Goal: Find specific page/section: Find specific page/section

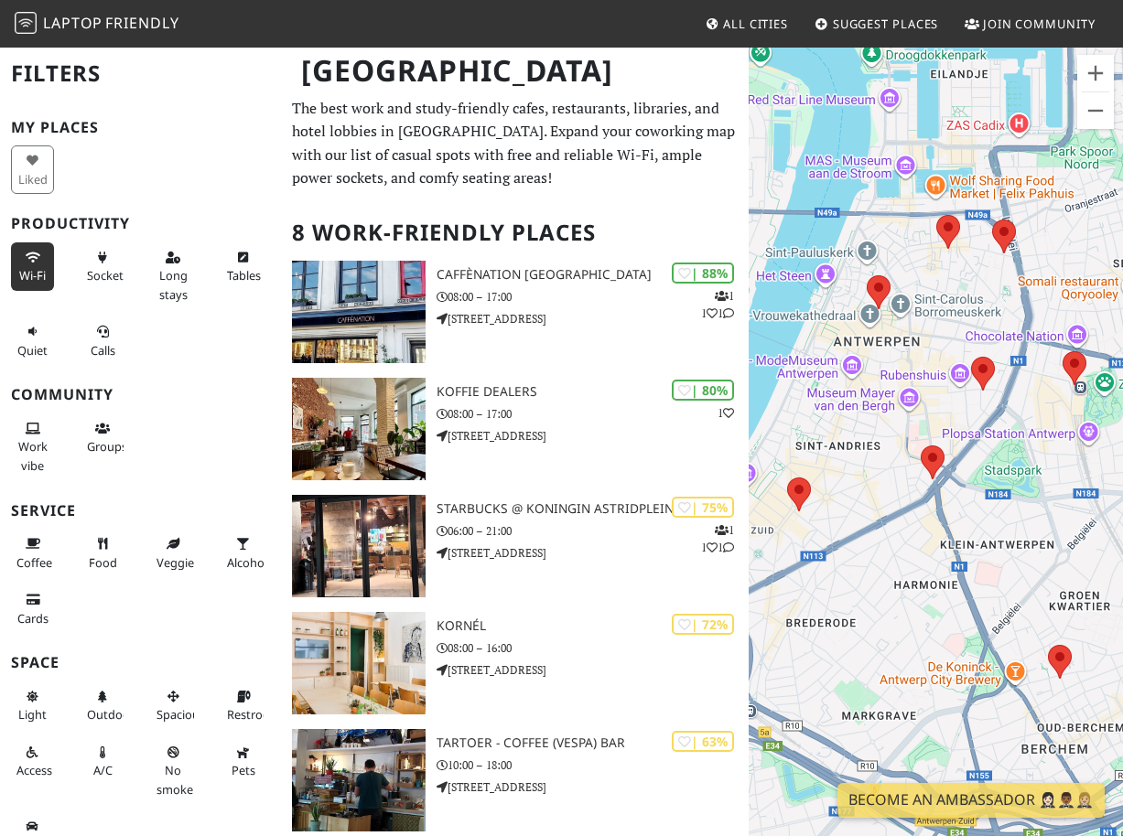
click at [47, 264] on button "Wi-Fi" at bounding box center [32, 266] width 43 height 48
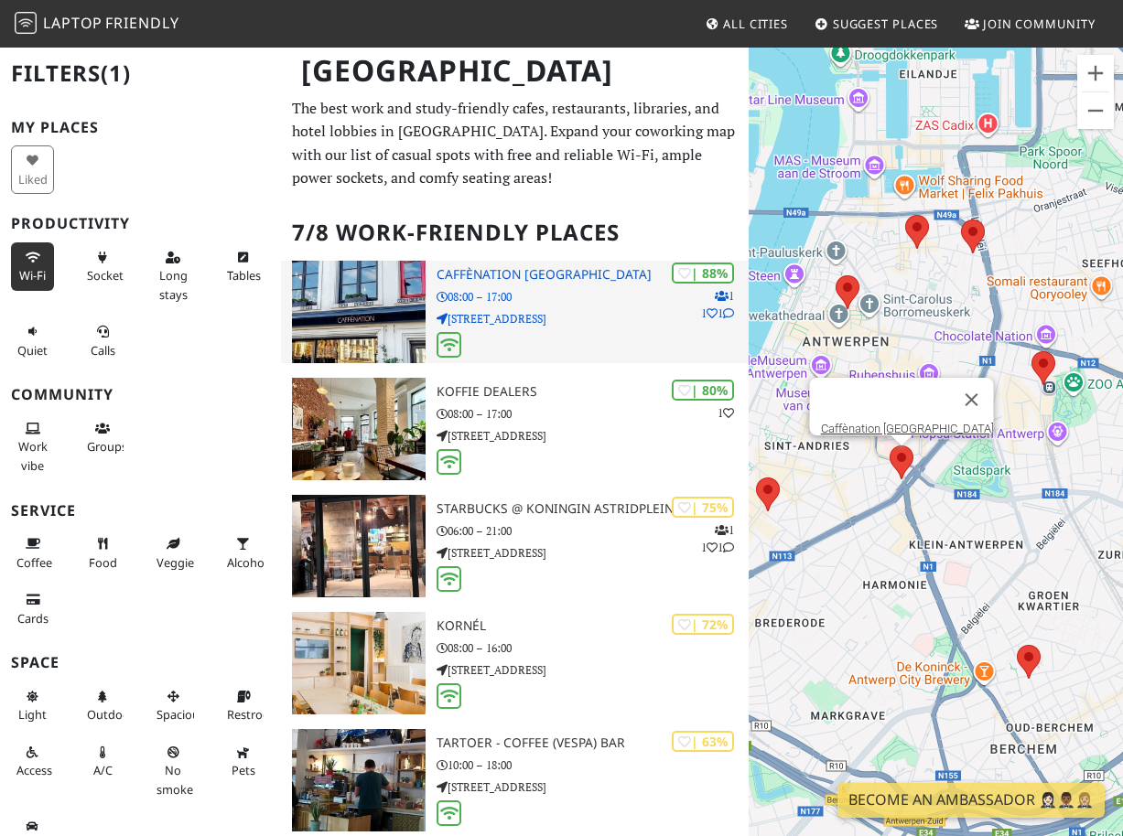
click at [526, 270] on h3 "Caffènation [GEOGRAPHIC_DATA]" at bounding box center [592, 275] width 312 height 16
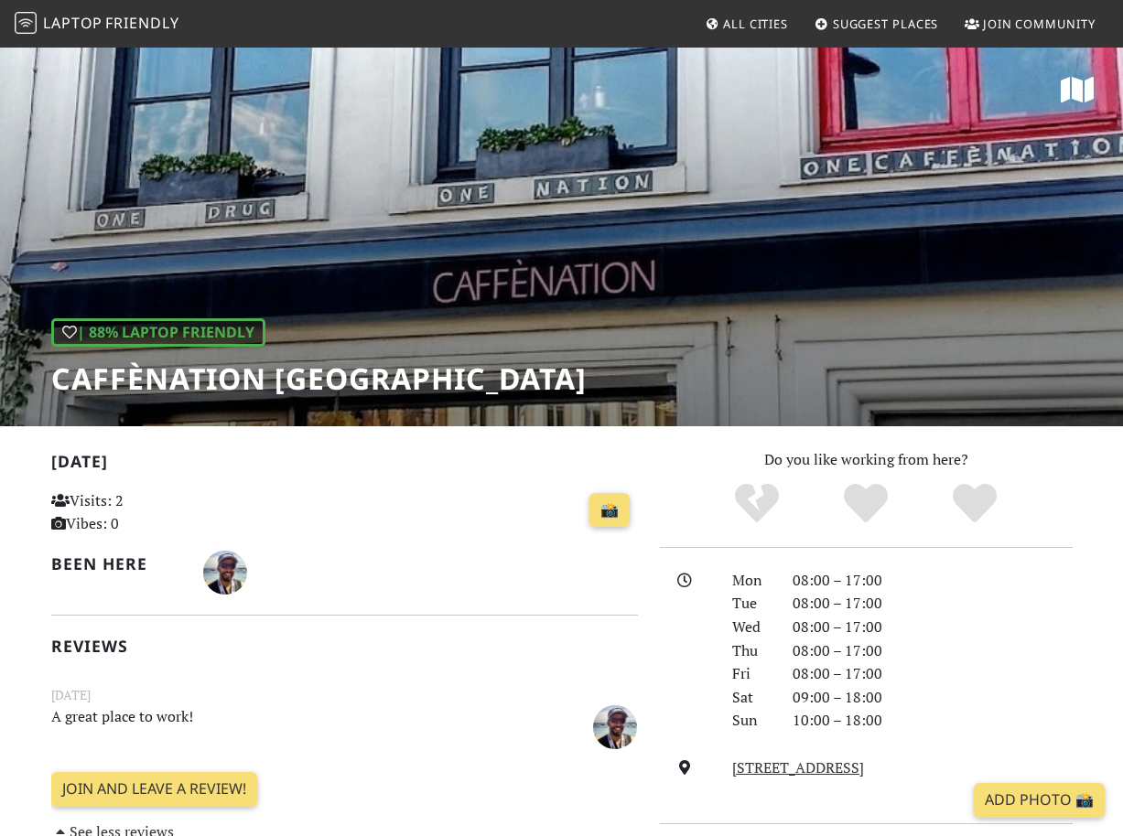
click at [645, 313] on div "| 88% Laptop Friendly Caffènation [GEOGRAPHIC_DATA]" at bounding box center [561, 236] width 1123 height 381
